Goal: Obtain resource: Obtain resource

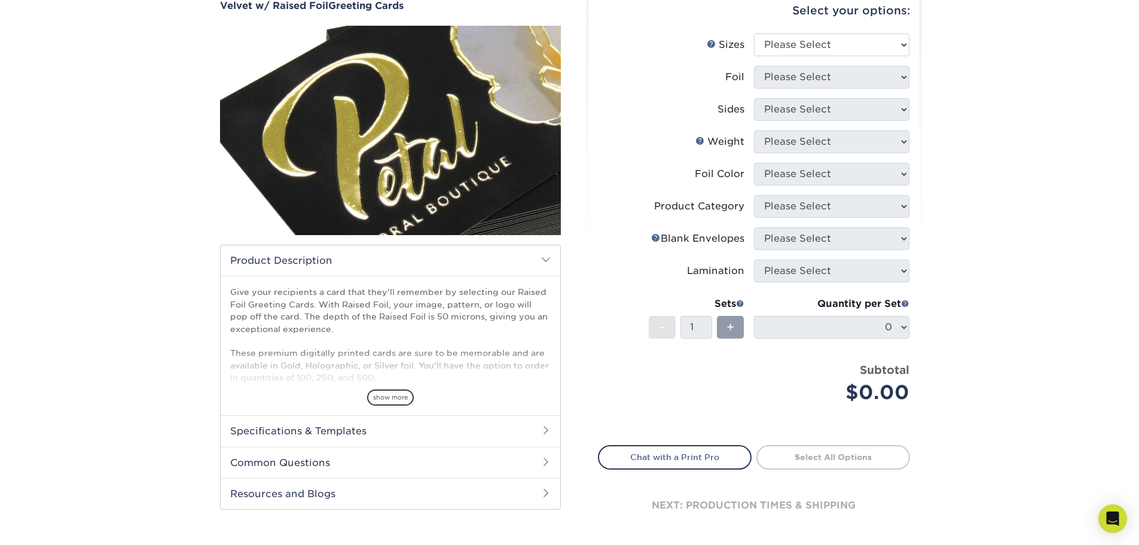
scroll to position [60, 0]
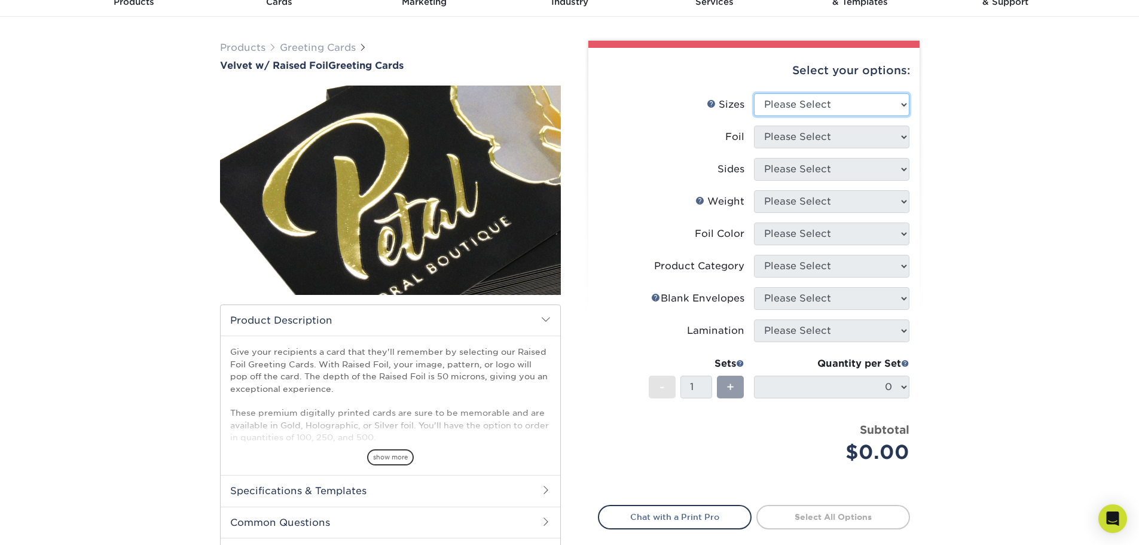
click at [812, 102] on select "Please Select 7" x 10"" at bounding box center [831, 104] width 155 height 23
select select "7.00x10.00"
click at [754, 93] on select "Please Select 7" x 10"" at bounding box center [831, 104] width 155 height 23
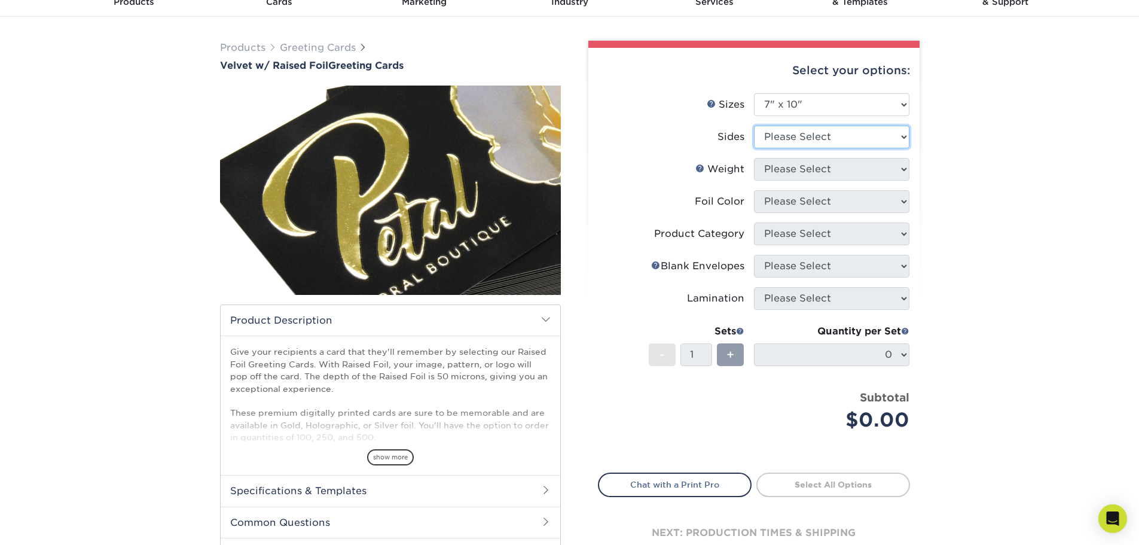
click at [789, 136] on select "Please Select Print Both Sides - Foil Front Only Print Front Only - Foil Front …" at bounding box center [831, 137] width 155 height 23
select select "a75ac2f1-9911-48d6-841d-245b5ac08f27"
click at [754, 126] on select "Please Select Print Both Sides - Foil Front Only Print Front Only - Foil Front …" at bounding box center [831, 137] width 155 height 23
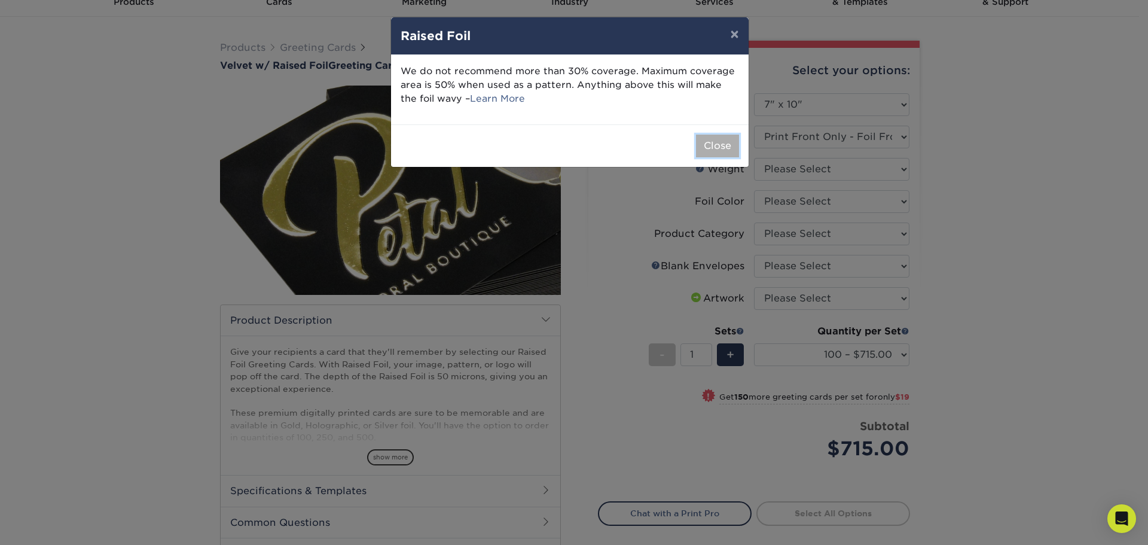
click at [714, 145] on button "Close" at bounding box center [717, 146] width 43 height 23
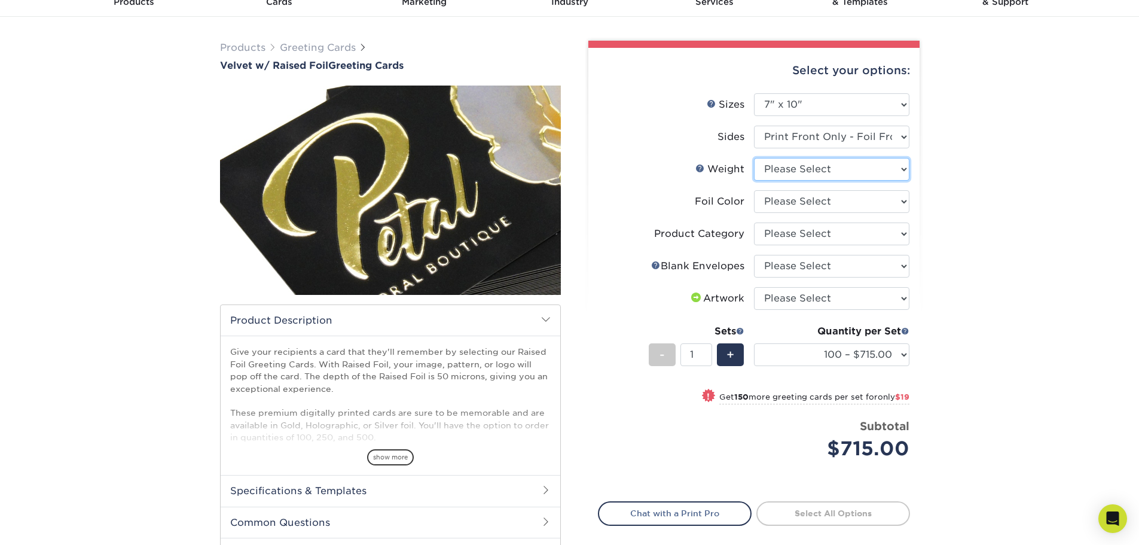
click at [768, 166] on select "Please Select 16PT" at bounding box center [831, 169] width 155 height 23
select select "16PT"
click at [754, 158] on select "Please Select 16PT" at bounding box center [831, 169] width 155 height 23
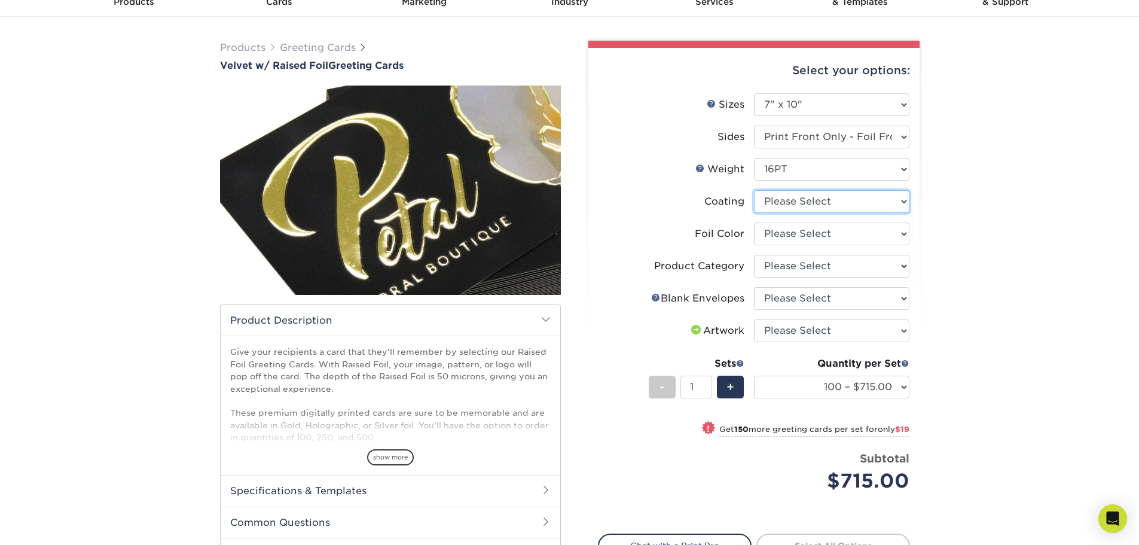
click at [778, 203] on select at bounding box center [831, 201] width 155 height 23
select select "3e7618de-abca-4bda-9f97-8b9129e913d8"
click at [754, 190] on select at bounding box center [831, 201] width 155 height 23
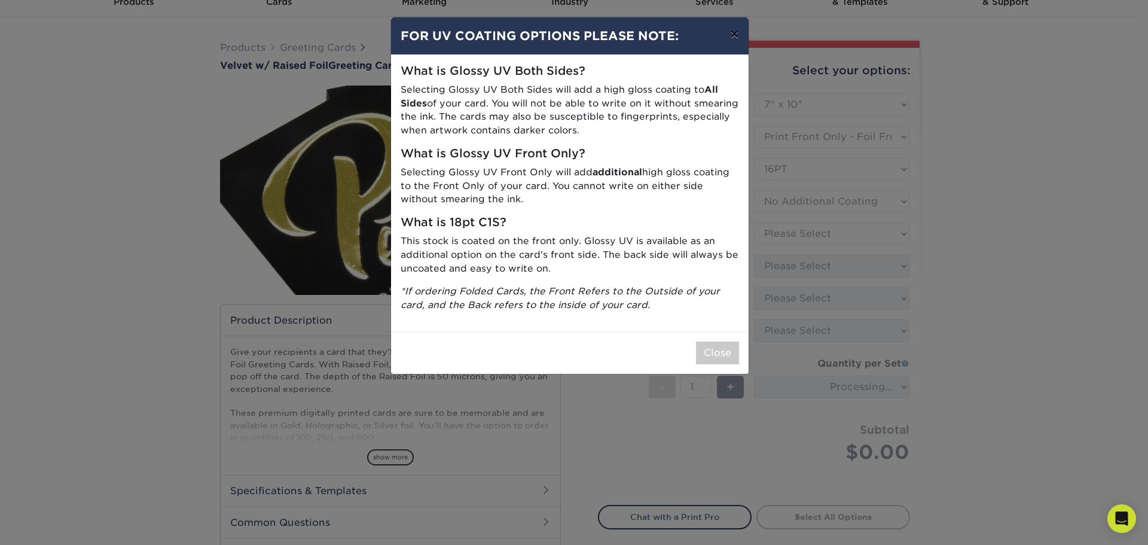
click at [733, 35] on button "×" at bounding box center [735, 33] width 28 height 33
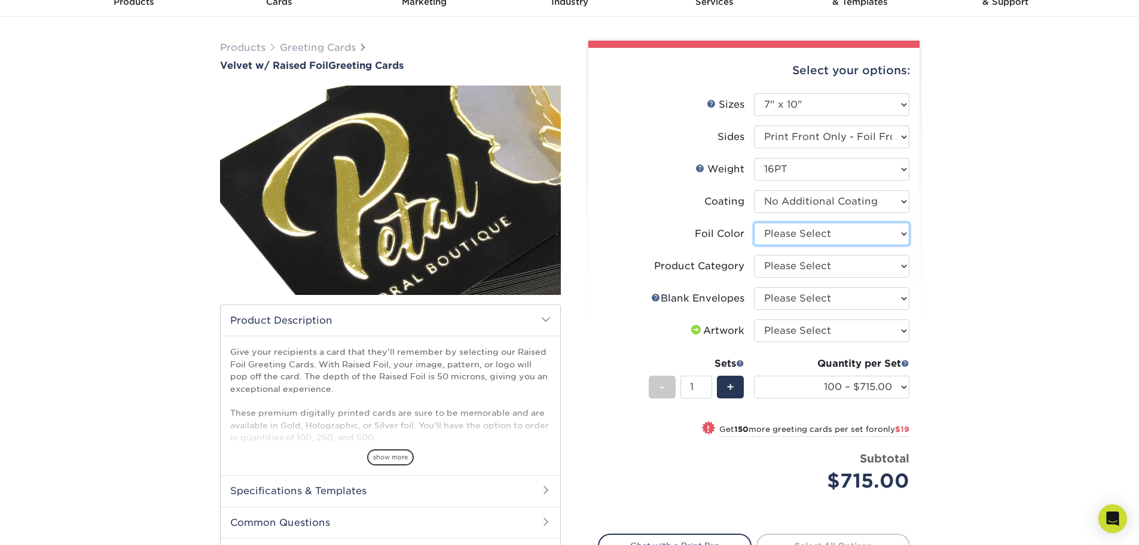
click at [770, 231] on select "Please Select Silver Foil Gold Foil Holographic Foil" at bounding box center [831, 233] width 155 height 23
select select "070be916-f238-4bbb-84b5-b64a15a64c9f"
click at [754, 222] on select "Please Select Silver Foil Gold Foil Holographic Foil" at bounding box center [831, 233] width 155 height 23
click at [798, 266] on select "Please Select Greeting Cards" at bounding box center [831, 266] width 155 height 23
select select "b7f8198f-f281-4438-a52e-cd7a5c5c0cfc"
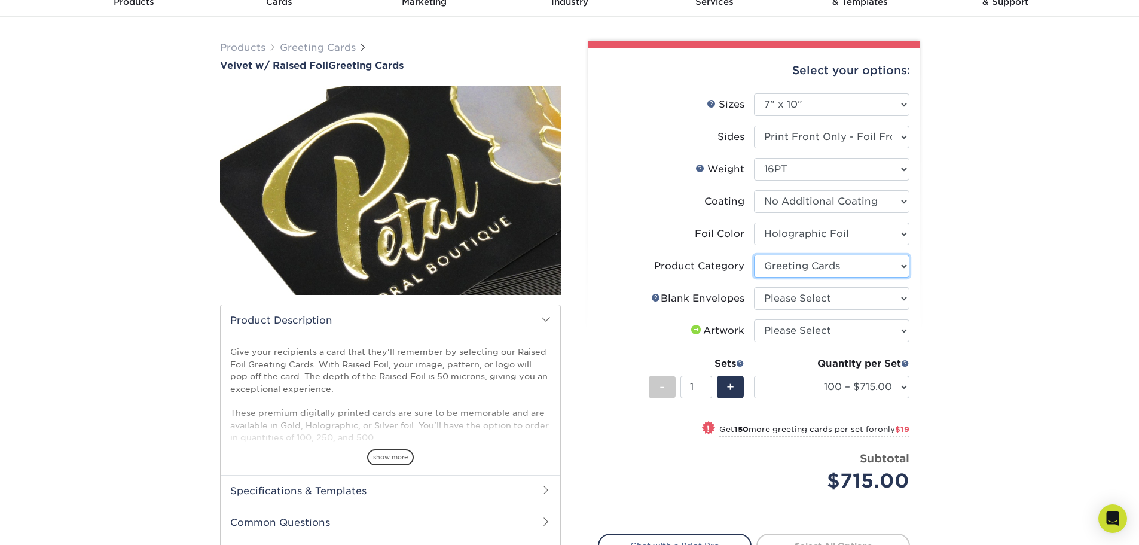
click at [754, 255] on select "Please Select Greeting Cards" at bounding box center [831, 266] width 155 height 23
click at [790, 299] on select "Please Select No Blank Envelopes Yes 100 Envelopes A7 Yes 250 Envelopes A7 Yes …" at bounding box center [831, 298] width 155 height 23
select select "9f137334-7cf0-4a73-8a74-a4df662606ea"
click at [754, 287] on select "Please Select No Blank Envelopes Yes 100 Envelopes A7 Yes 250 Envelopes A7 Yes …" at bounding box center [831, 298] width 155 height 23
click at [785, 334] on select "Please Select I will upload files I need a design - $75" at bounding box center [831, 330] width 155 height 23
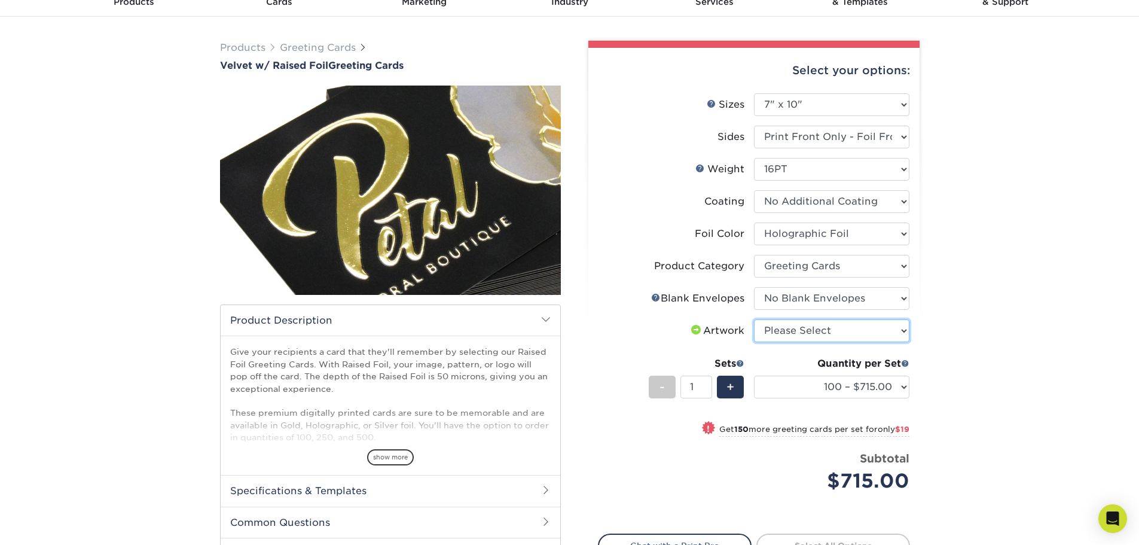
select select "upload"
click at [754, 319] on select "Please Select I will upload files I need a design - $75" at bounding box center [831, 330] width 155 height 23
click at [383, 459] on span "show more" at bounding box center [390, 457] width 47 height 16
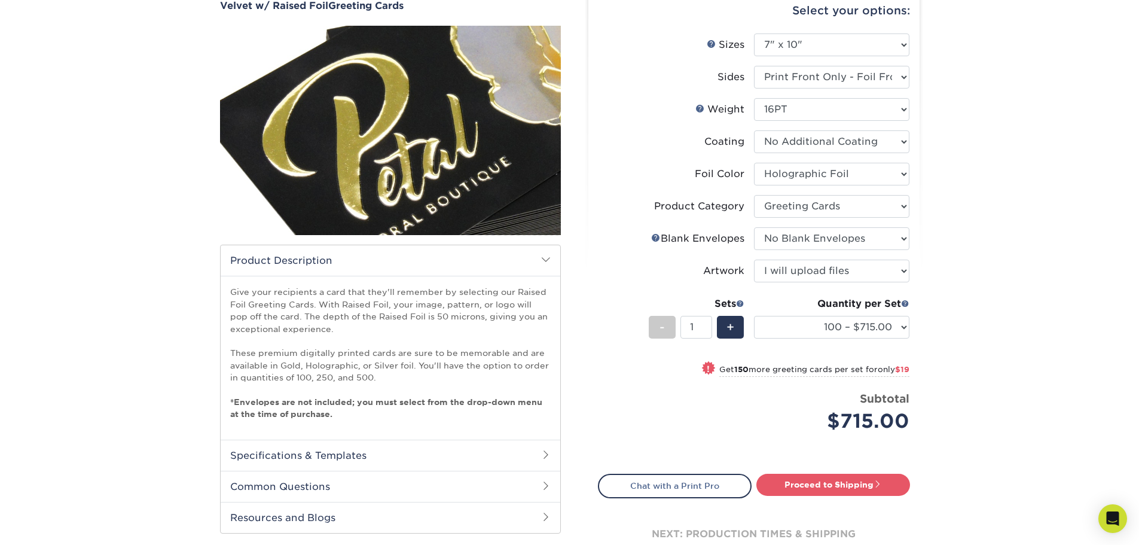
scroll to position [179, 0]
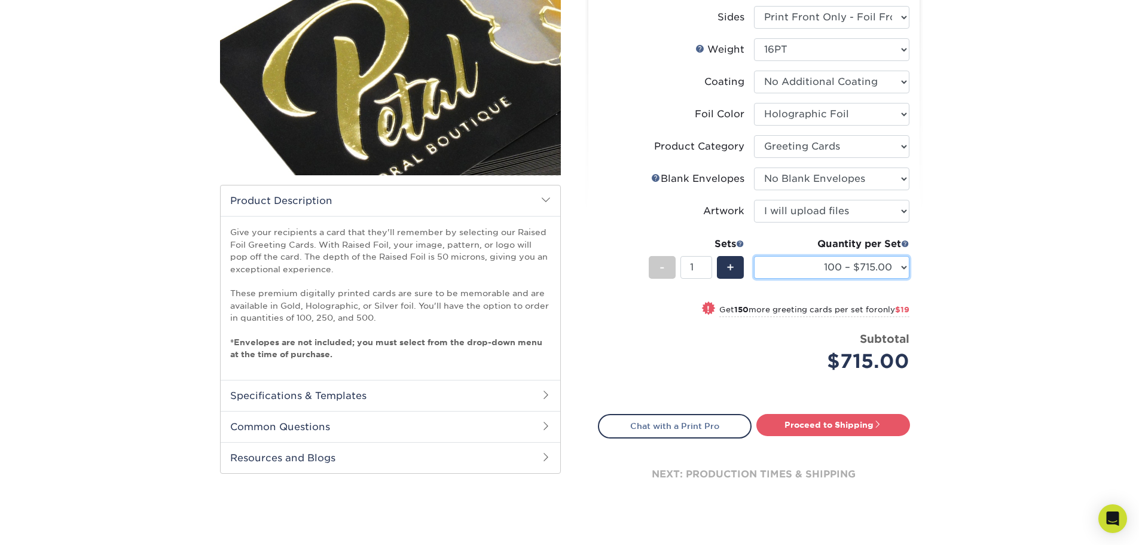
click at [832, 267] on select "100 – $715.00 250 – $734.00 500 – $991.00" at bounding box center [831, 267] width 155 height 23
click at [754, 256] on select "100 – $715.00 250 – $734.00 500 – $991.00" at bounding box center [831, 267] width 155 height 23
click at [793, 267] on select "100 – $715.00 250 – $734.00 500 – $991.00" at bounding box center [831, 267] width 155 height 23
click at [754, 256] on select "100 – $715.00 250 – $734.00 500 – $991.00" at bounding box center [831, 267] width 155 height 23
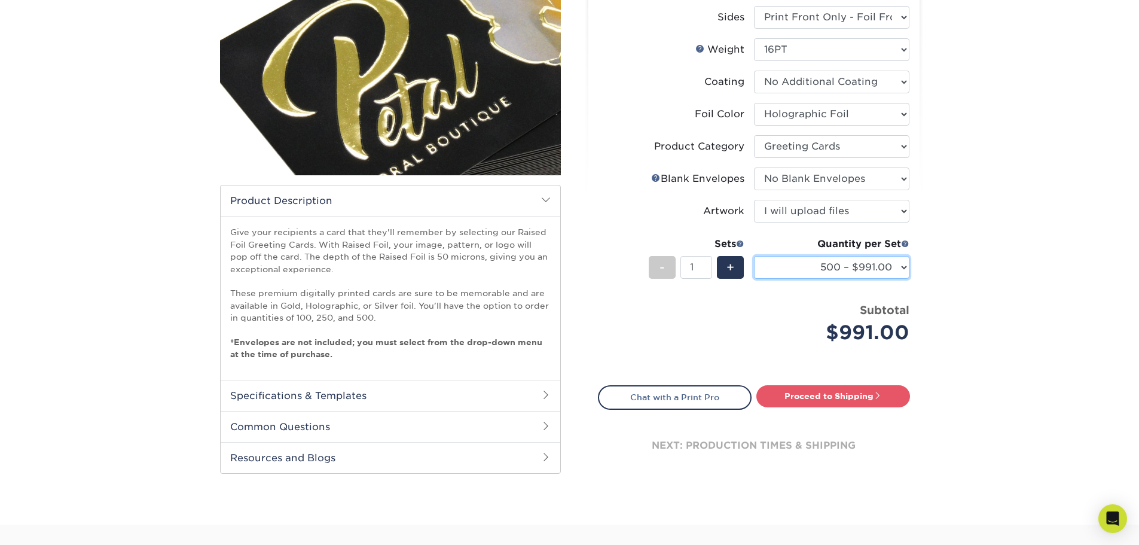
click at [794, 266] on select "100 – $715.00 250 – $734.00 500 – $991.00" at bounding box center [831, 267] width 155 height 23
select select "250 – $734.00"
click at [754, 256] on select "100 – $715.00 250 – $734.00 500 – $991.00" at bounding box center [831, 267] width 155 height 23
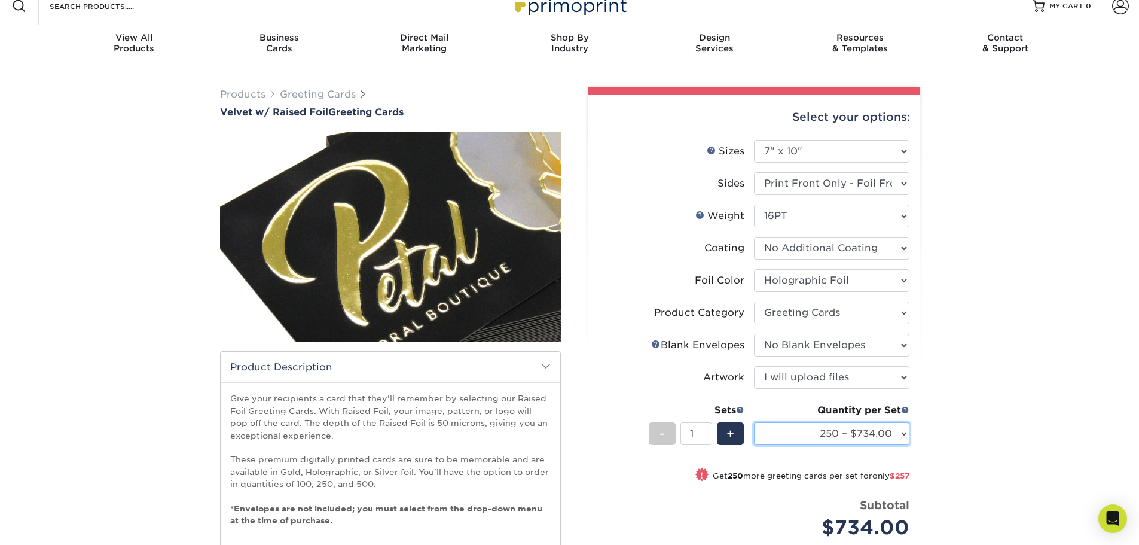
scroll to position [0, 0]
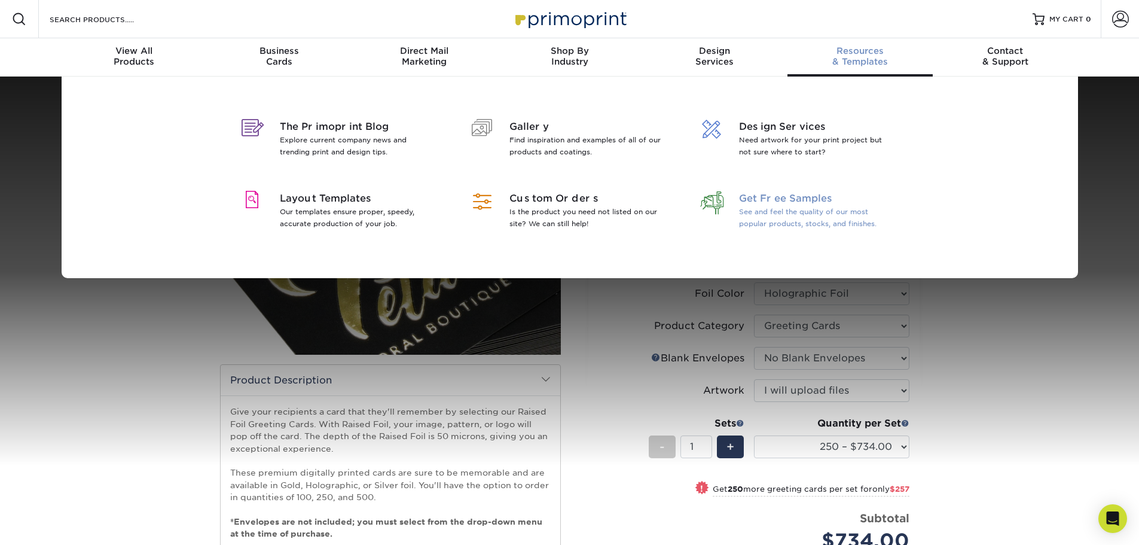
click at [788, 203] on span "Get Free Samples" at bounding box center [816, 198] width 155 height 14
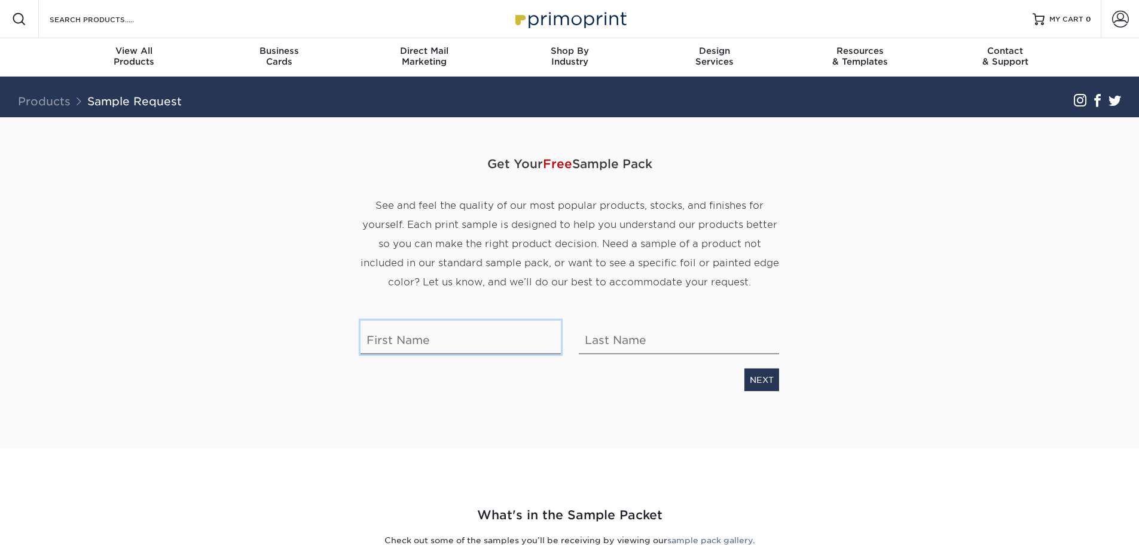
click at [440, 339] on input "text" at bounding box center [461, 337] width 200 height 33
type input "Obi"
type input "Day"
click at [761, 380] on link "NEXT" at bounding box center [761, 379] width 35 height 23
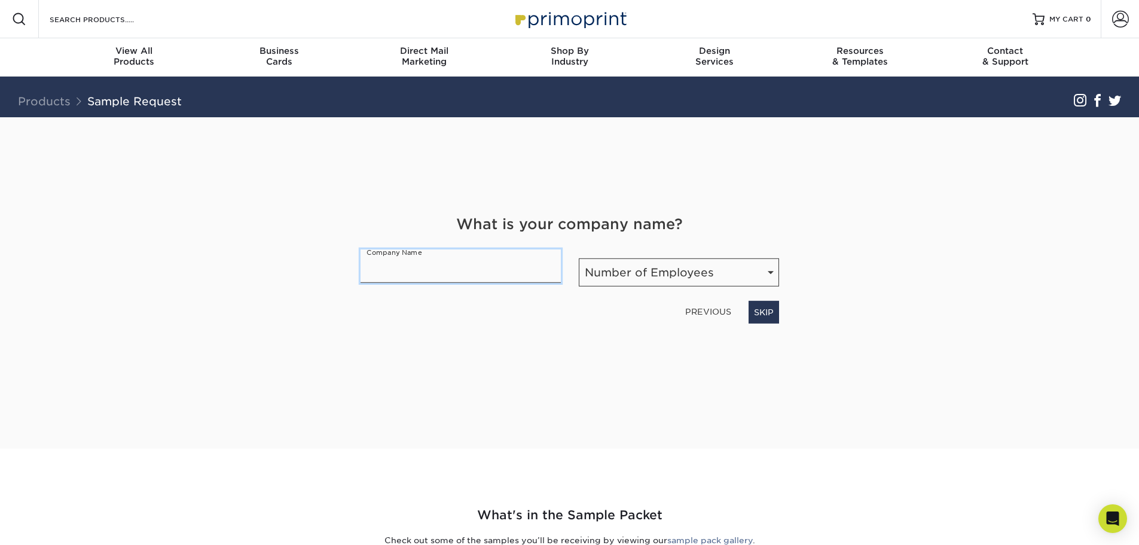
click at [472, 271] on input "text" at bounding box center [461, 265] width 200 height 33
type input "Bigfoot Pipe"
click at [648, 270] on select "Number of Employees Self-employed 1-10 employees 11-50 employees 51-200 employe…" at bounding box center [679, 272] width 200 height 28
select select "11-50"
click at [579, 258] on select "Number of Employees Self-employed 1-10 employees 11-50 employees 51-200 employe…" at bounding box center [679, 272] width 200 height 28
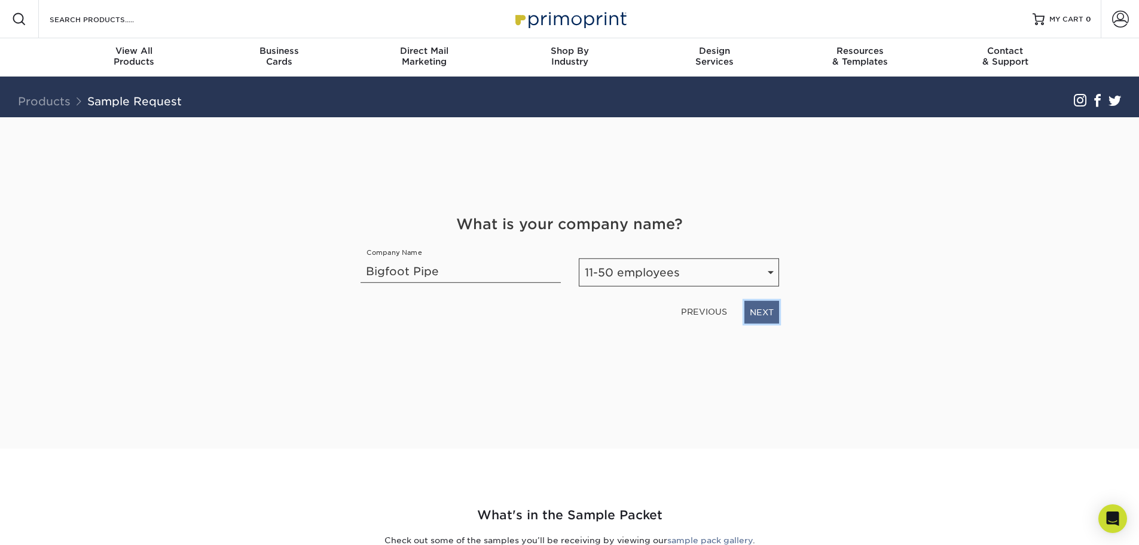
click at [755, 310] on link "NEXT" at bounding box center [761, 312] width 35 height 23
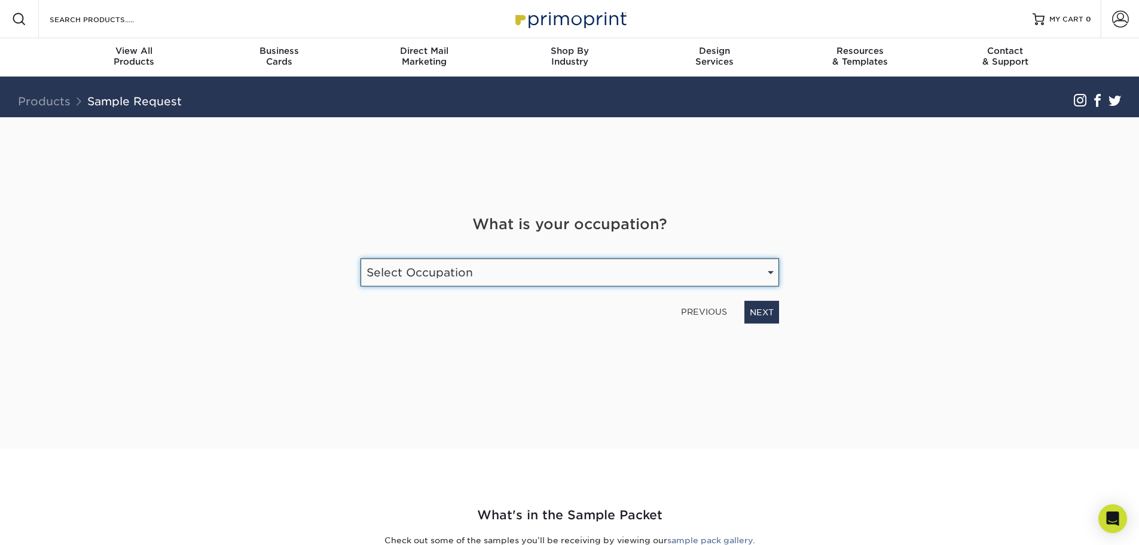
click at [498, 277] on select "Select Occupation Agency Automotive Blogger Cleaning Services Construction Educ…" at bounding box center [570, 272] width 419 height 28
select select "Marketing"
click at [361, 258] on select "Select Occupation Agency Automotive Blogger Cleaning Services Construction Educ…" at bounding box center [570, 272] width 419 height 28
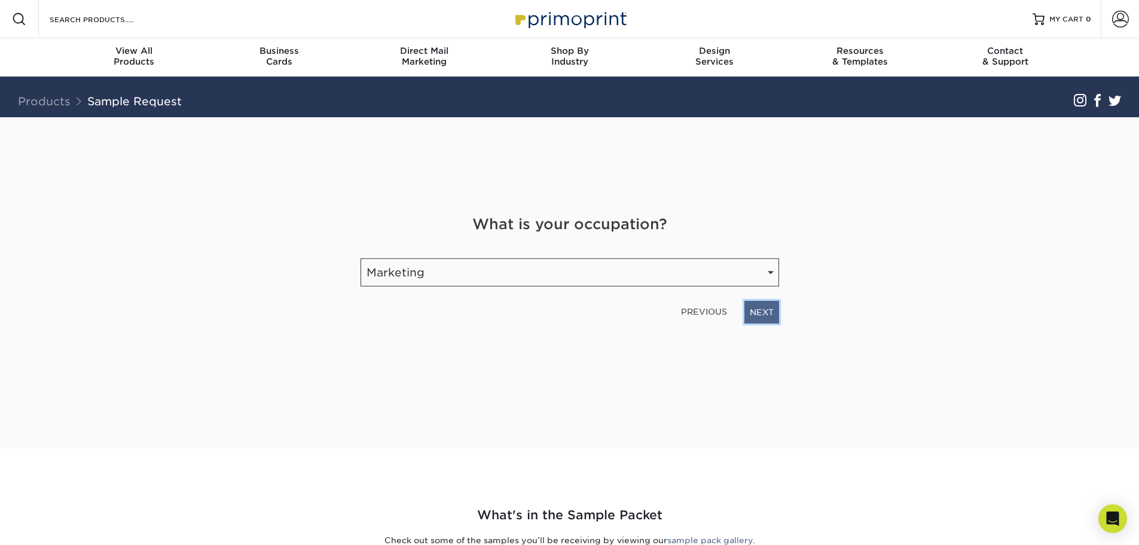
click at [752, 309] on link "NEXT" at bounding box center [761, 312] width 35 height 23
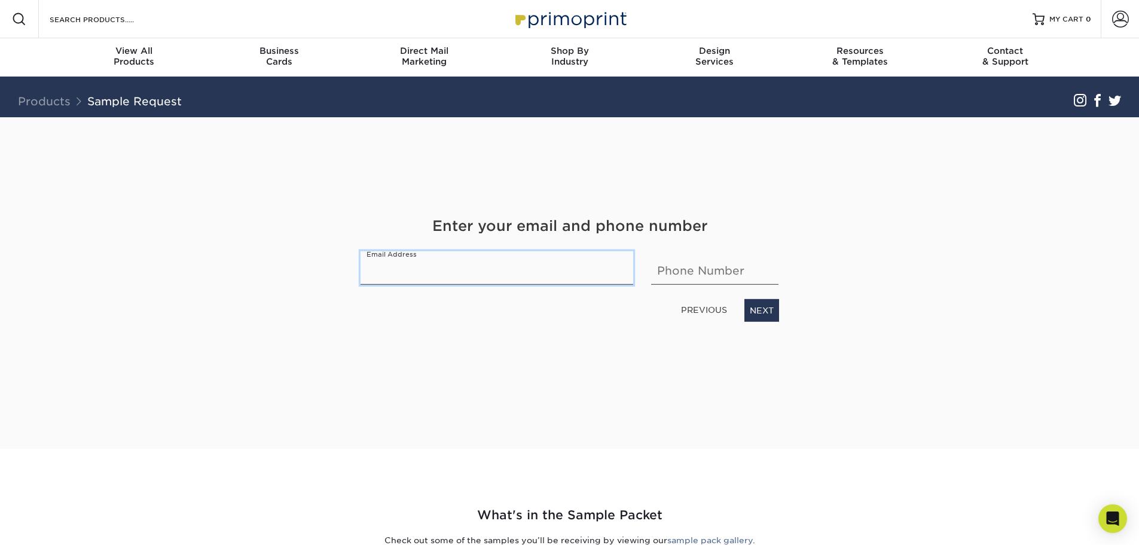
click at [485, 273] on input "email" at bounding box center [497, 267] width 273 height 33
type input "oday@internationalpipe.com"
type input "4"
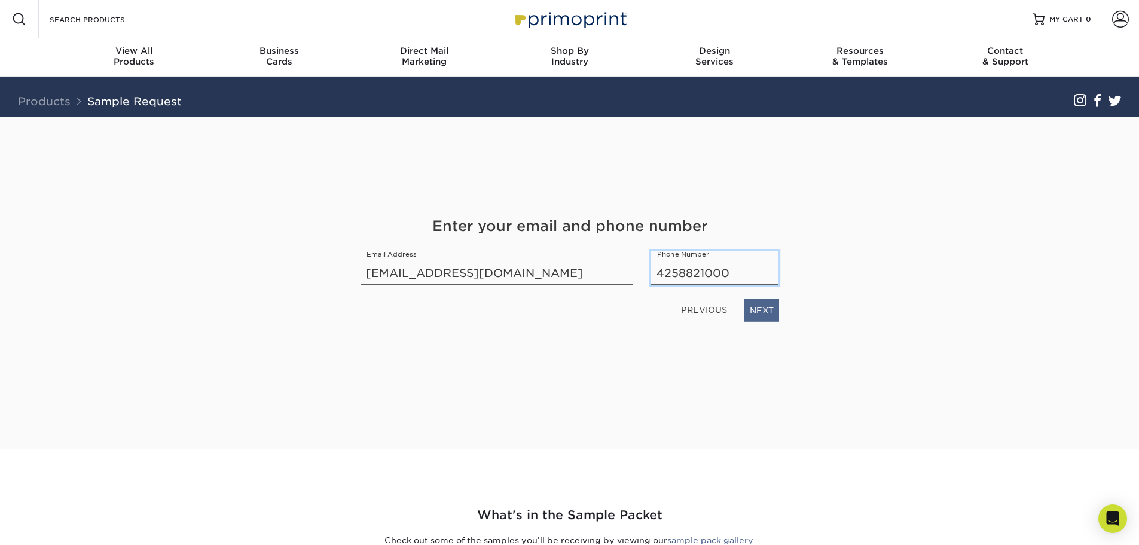
type input "4258821000"
click at [763, 310] on link "NEXT" at bounding box center [761, 310] width 35 height 23
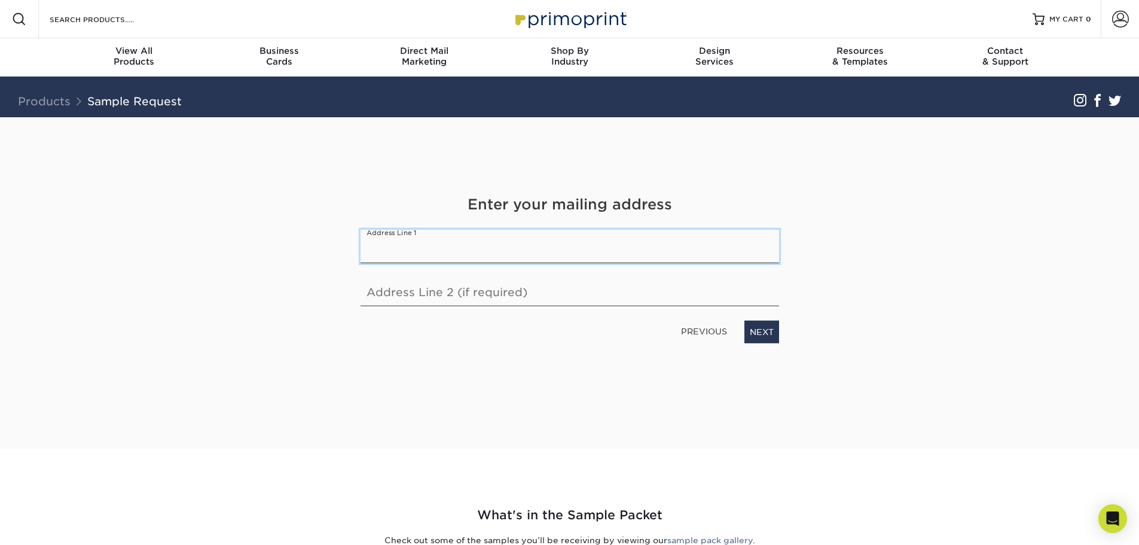
click at [441, 246] on input "text" at bounding box center [570, 246] width 419 height 33
drag, startPoint x: 476, startPoint y: 247, endPoint x: 529, endPoint y: 247, distance: 52.6
click at [529, 247] on input "20415 72nd Ave S, Suite 270" at bounding box center [570, 246] width 419 height 33
type input "20415 72nd Ave S,"
click at [492, 298] on input "text" at bounding box center [570, 289] width 419 height 33
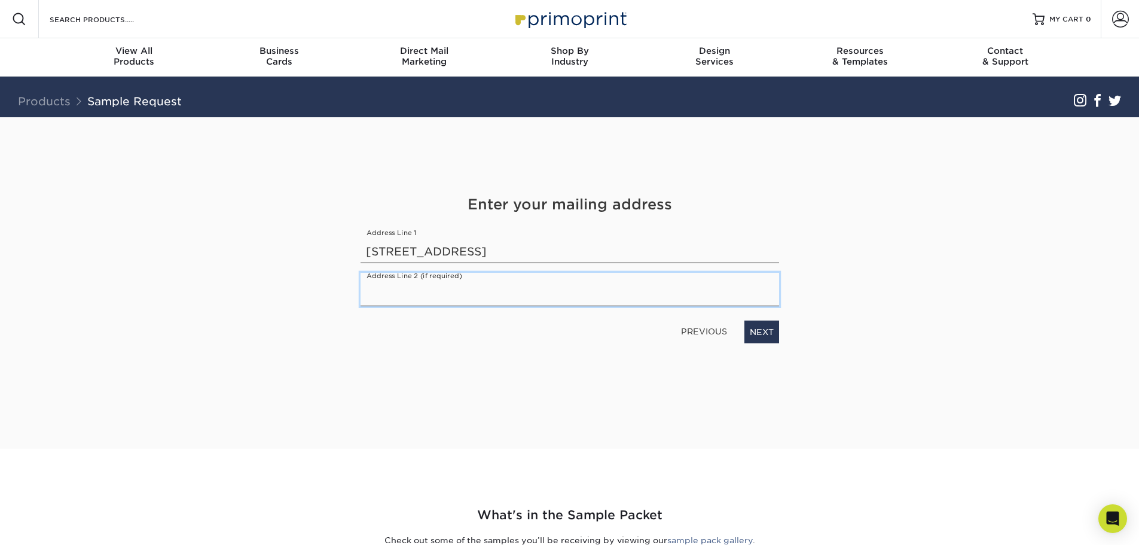
paste input "Suite 270"
type input "Suite 270"
click at [480, 252] on input "20415 72nd Ave S," at bounding box center [570, 246] width 419 height 33
type input "20415 72nd Ave S."
click at [761, 329] on link "NEXT" at bounding box center [761, 332] width 35 height 23
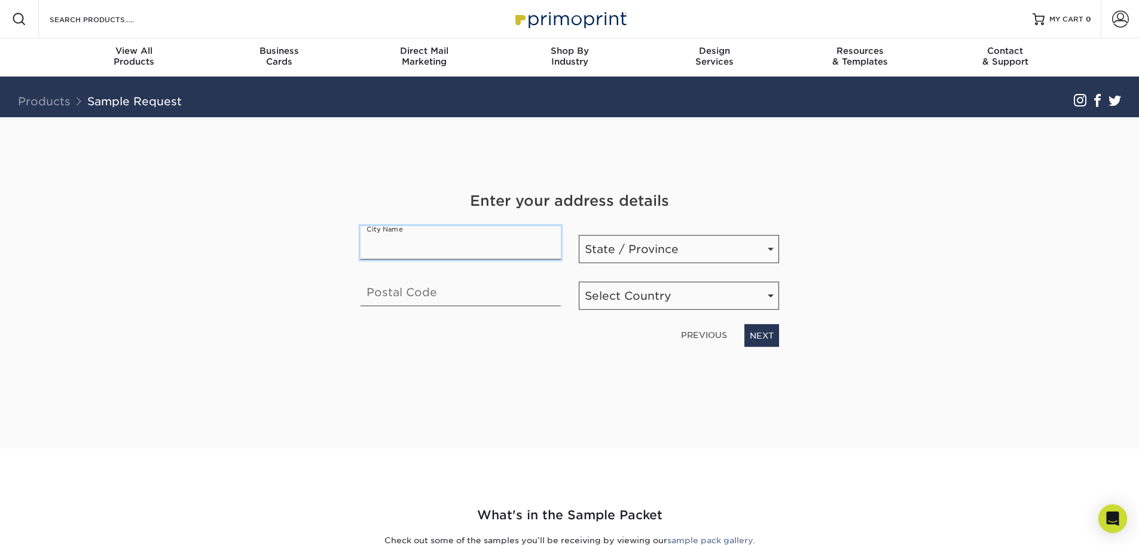
click at [448, 245] on input "text" at bounding box center [461, 242] width 200 height 33
type input "Kent"
click at [622, 257] on select "State / Province Alabama Alaska Arizona Arkansas California Colorado Connecticu…" at bounding box center [679, 249] width 200 height 28
select select "WA"
click at [579, 235] on select "State / Province Alabama Alaska Arizona Arkansas California Colorado Connecticu…" at bounding box center [679, 249] width 200 height 28
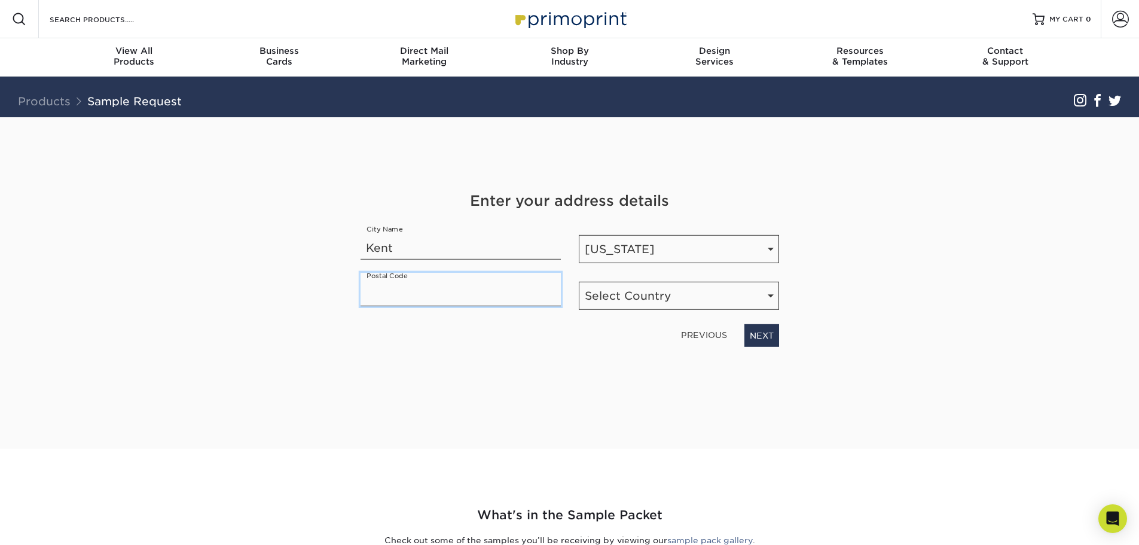
click at [512, 301] on input "text" at bounding box center [461, 289] width 200 height 33
type input "98032"
click at [610, 299] on select "Select Country United States Canada" at bounding box center [679, 296] width 200 height 28
select select "US"
click at [579, 282] on select "Select Country United States Canada" at bounding box center [679, 296] width 200 height 28
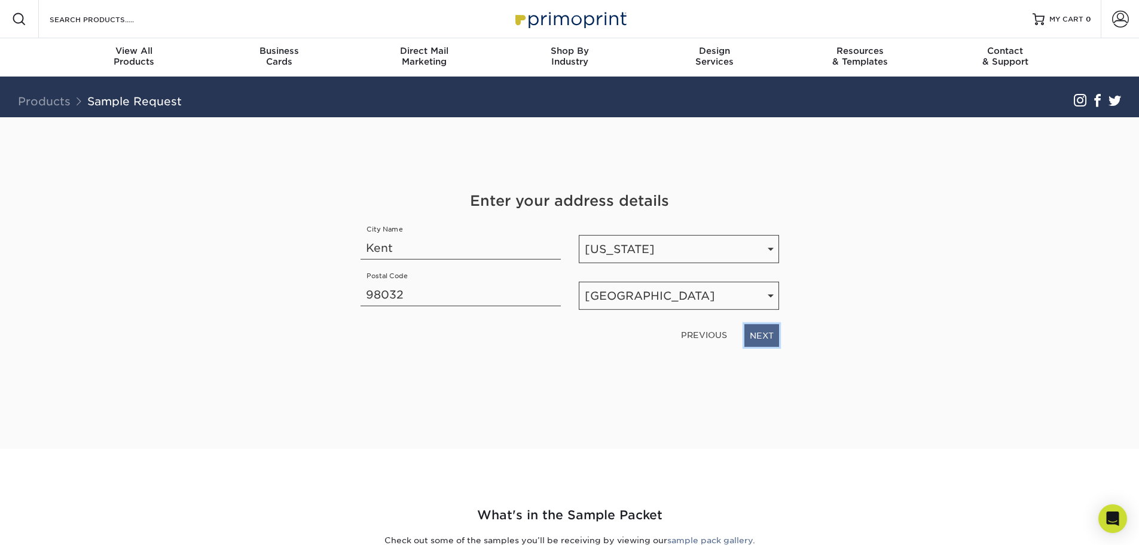
click at [768, 334] on link "NEXT" at bounding box center [761, 335] width 35 height 23
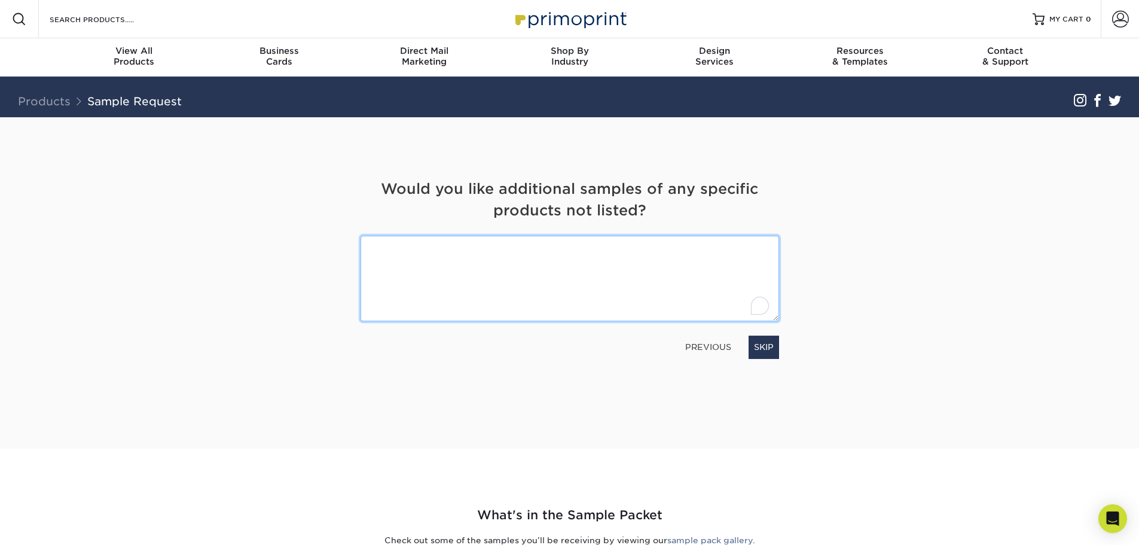
click at [608, 273] on textarea "To enrich screen reader interactions, please activate Accessibility in Grammarl…" at bounding box center [570, 279] width 419 height 86
click at [587, 272] on textarea "We're particularly interested in the raised foil cards. We'd like to see the ho…" at bounding box center [570, 279] width 419 height 86
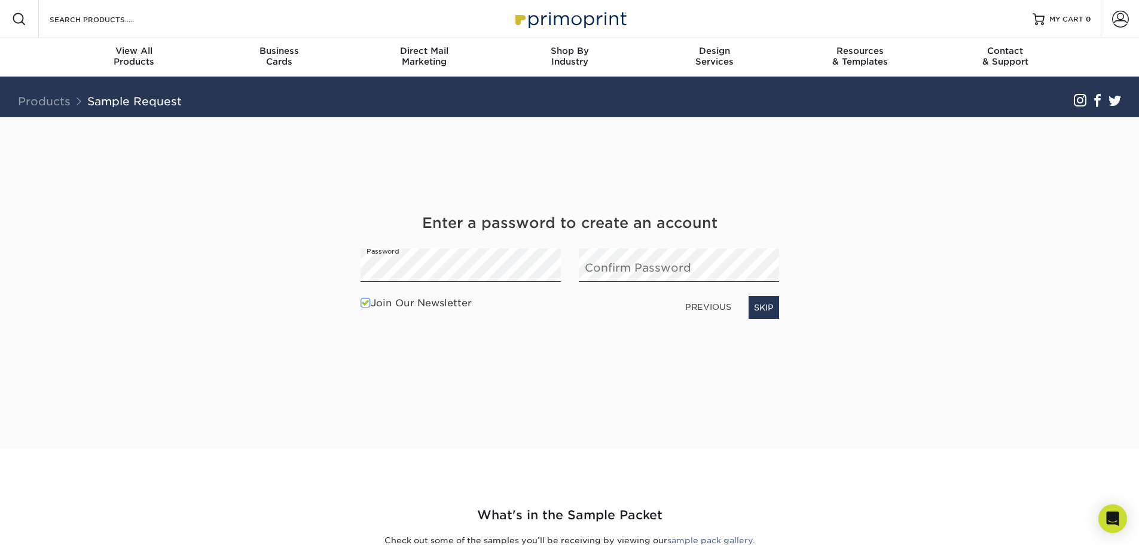
click at [368, 301] on span at bounding box center [366, 302] width 10 height 11
click at [0, 0] on input "Join Our Newsletter" at bounding box center [0, 0] width 0 height 0
click at [697, 303] on link "PREVIOUS" at bounding box center [708, 306] width 56 height 19
click at [704, 304] on link "PREVIOUS" at bounding box center [708, 306] width 56 height 19
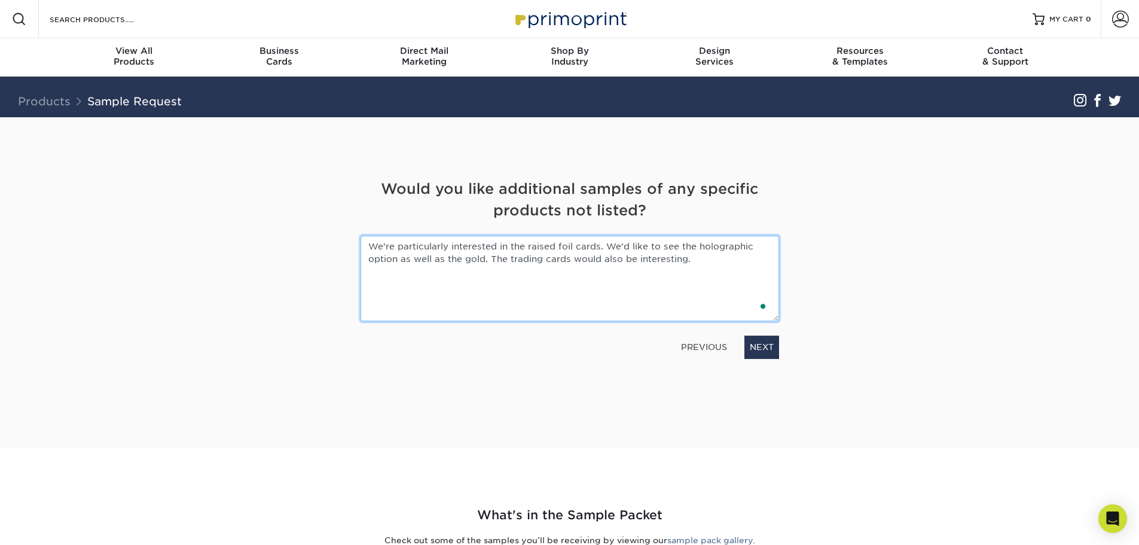
click at [692, 260] on textarea "We're particularly interested in the raised foil cards. We'd like to see the ho…" at bounding box center [570, 279] width 419 height 86
type textarea "We're particularly interested in the raised foil cards. We'd like to see the ho…"
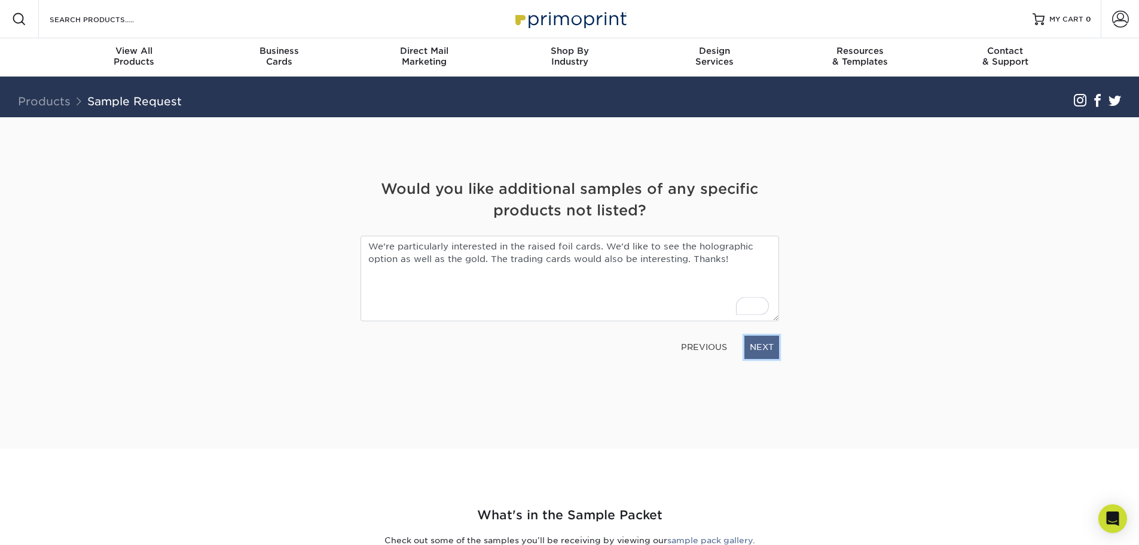
click at [771, 347] on link "NEXT" at bounding box center [761, 346] width 35 height 23
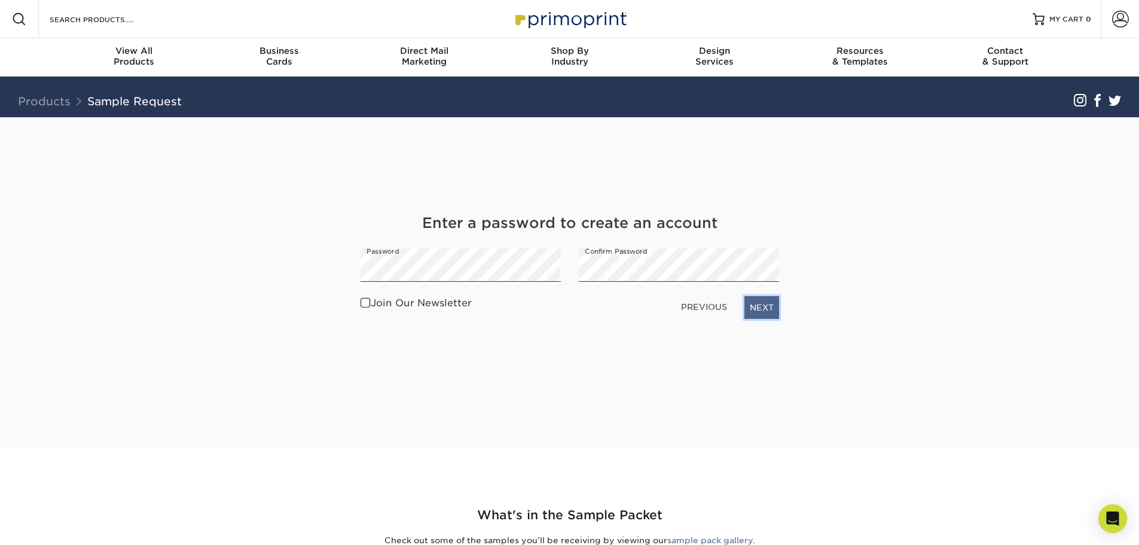
click at [768, 307] on link "NEXT" at bounding box center [761, 307] width 35 height 23
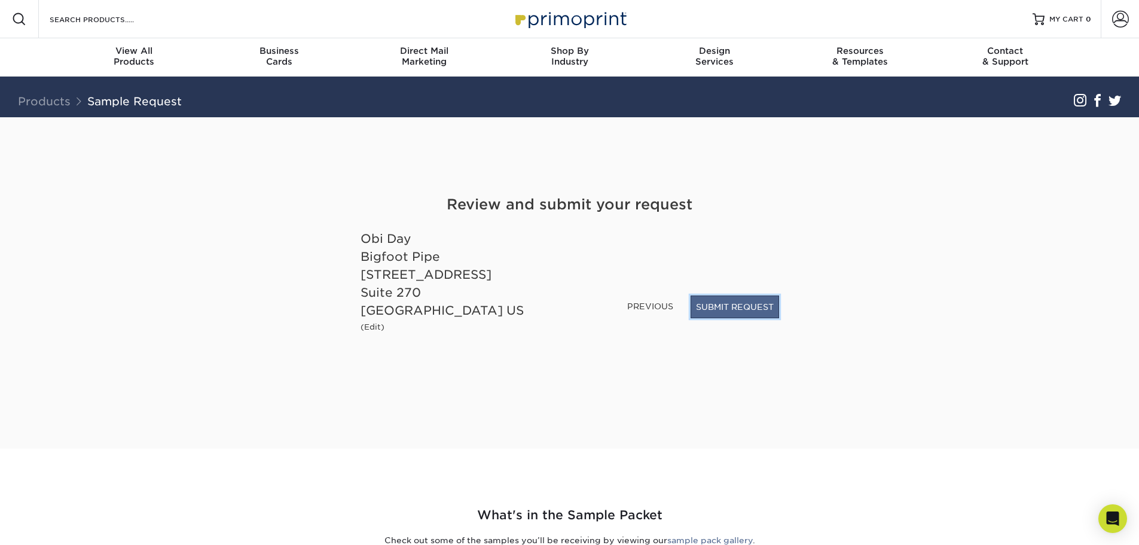
click at [721, 305] on button "SUBMIT REQUEST" at bounding box center [735, 306] width 89 height 23
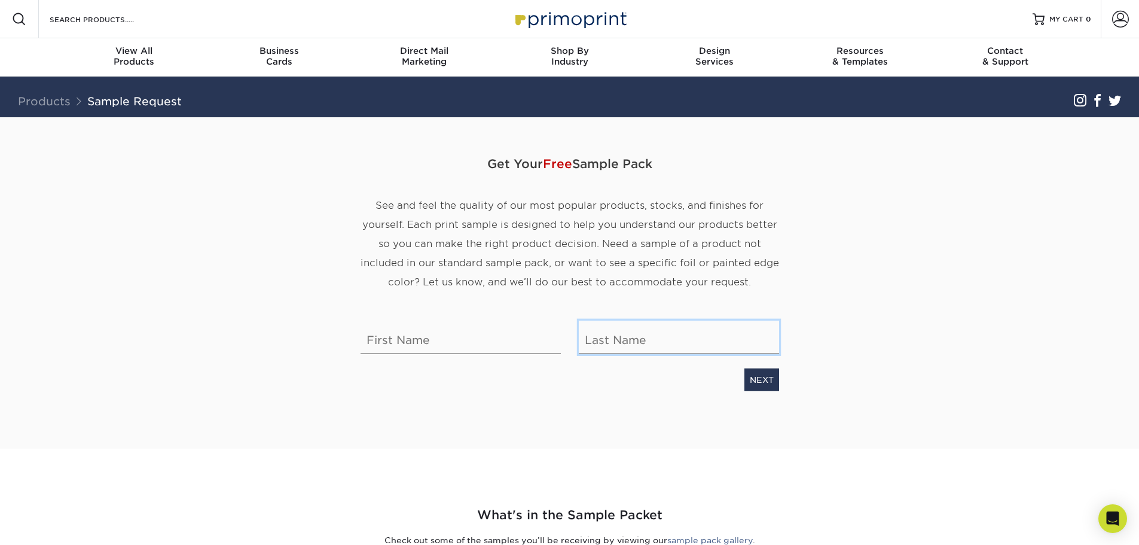
type input "oday@internationalpipe.com"
click at [193, 262] on section "Get Your Free Sample Pack See and feel the quality of our most popular products…" at bounding box center [569, 282] width 1139 height 331
click at [457, 228] on span "See and feel the quality of our most popular products, stocks, and finishes for…" at bounding box center [570, 244] width 419 height 88
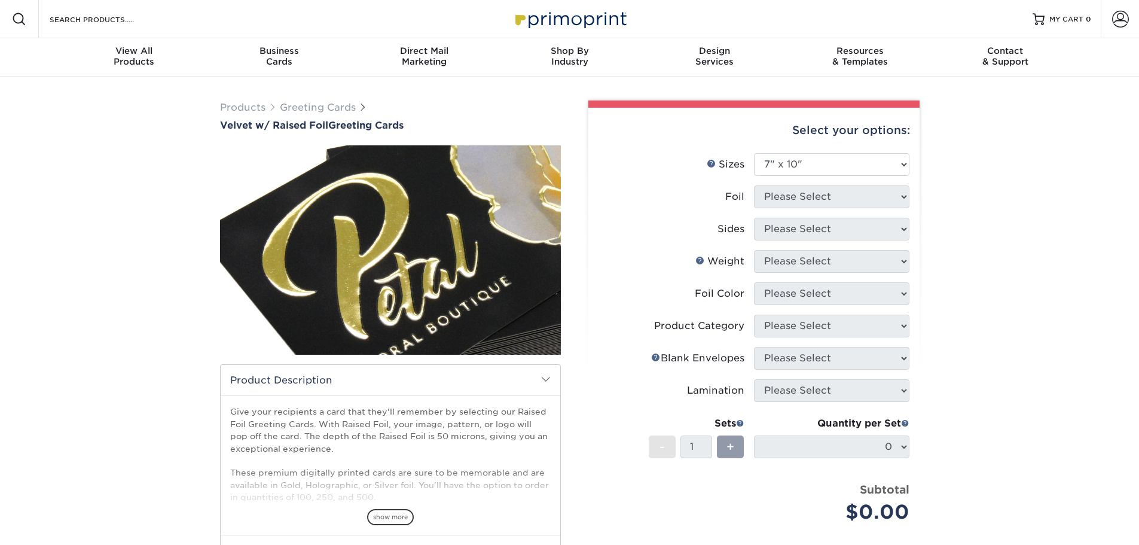
select select "7.00x10.00"
